Goal: Communication & Community: Answer question/provide support

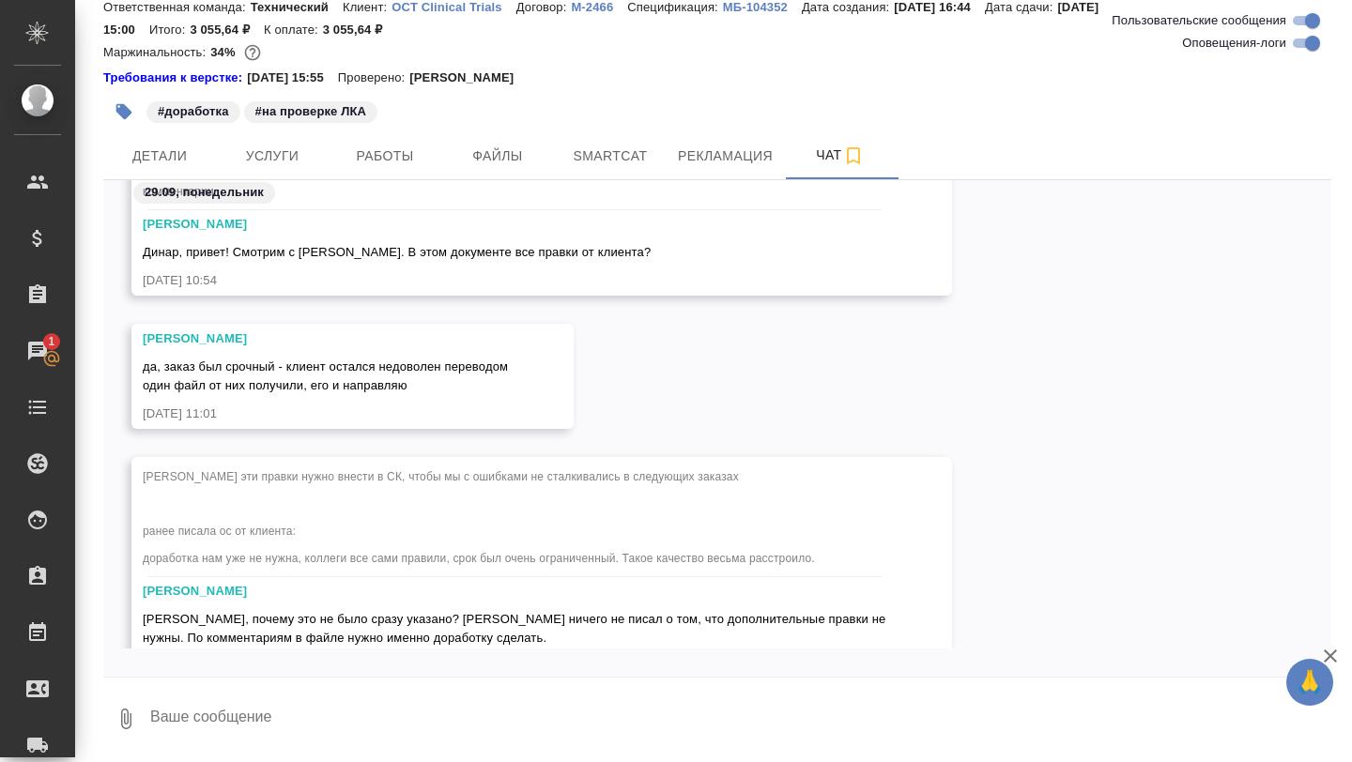
scroll to position [111220, 0]
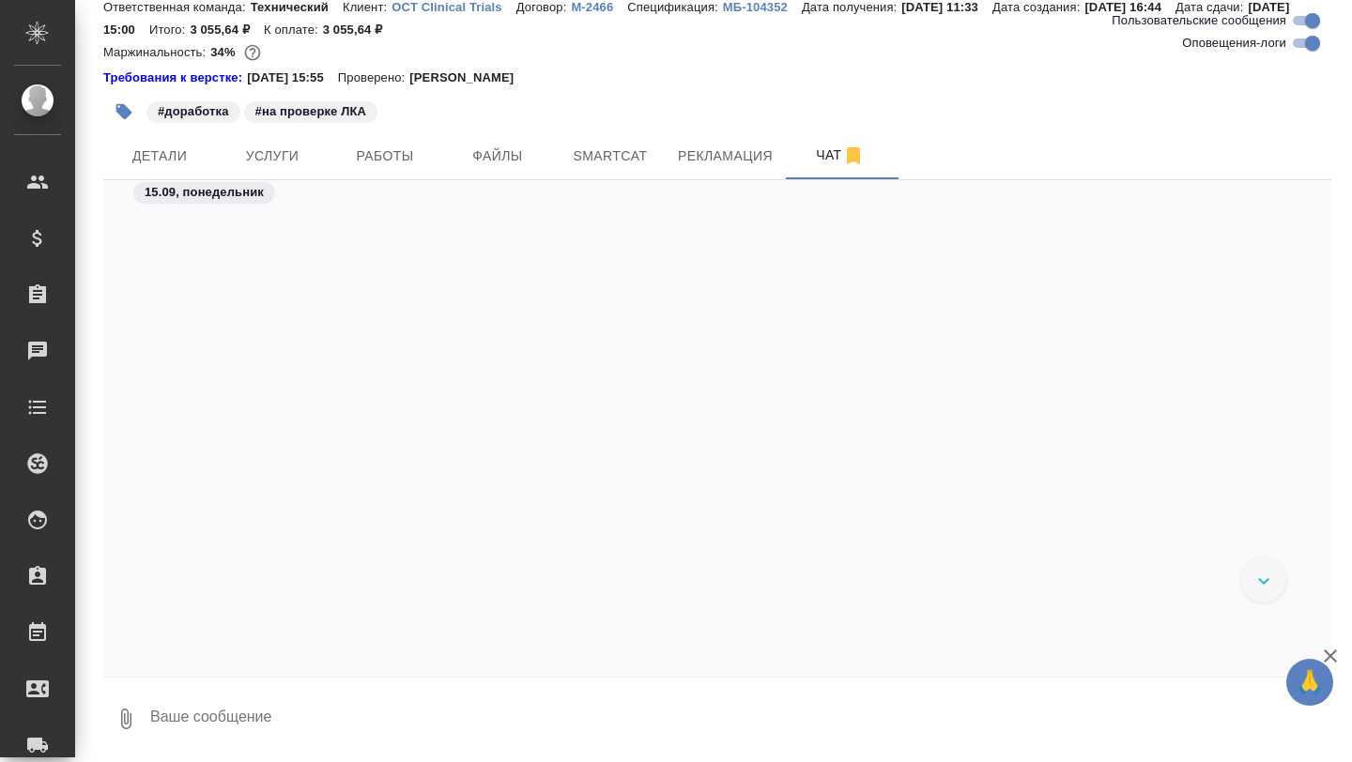
scroll to position [87752, 0]
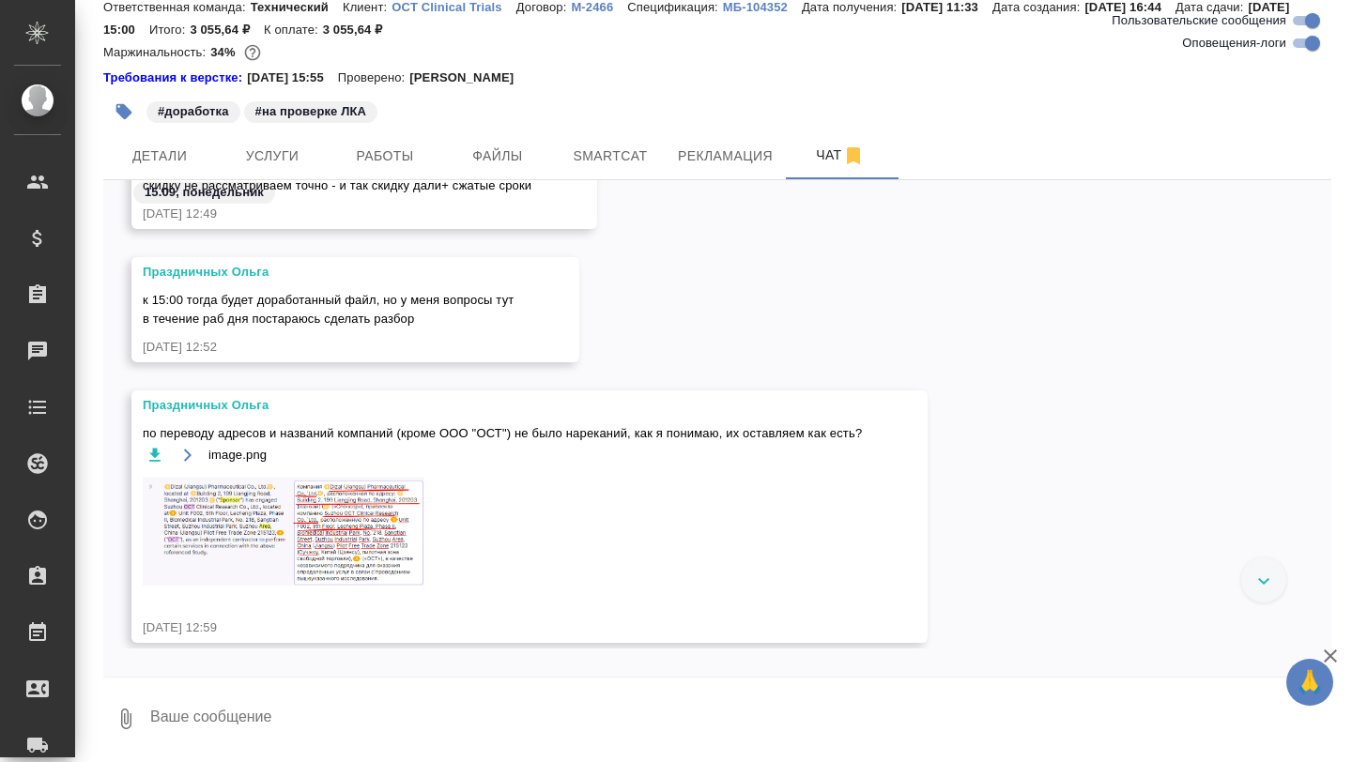
click at [377, 523] on img at bounding box center [284, 531] width 282 height 110
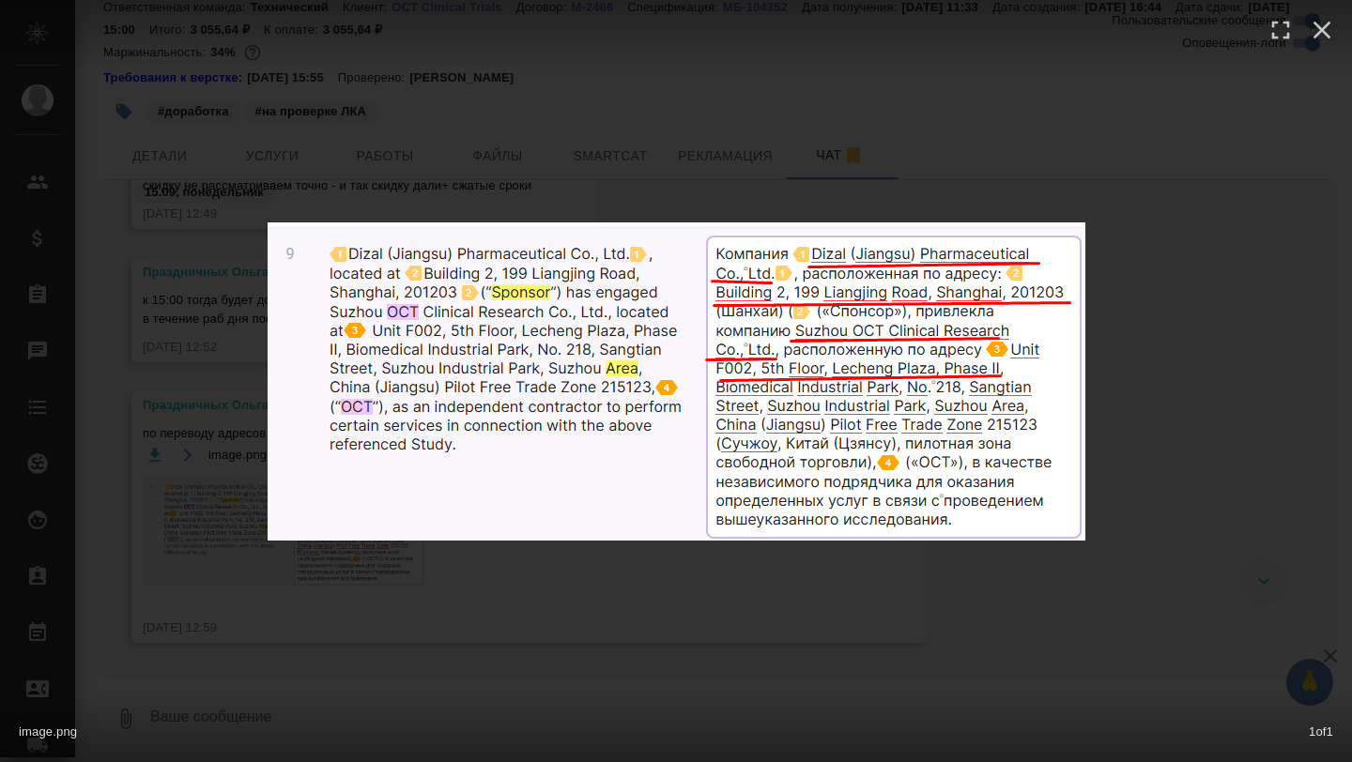
click at [450, 431] on img at bounding box center [677, 382] width 818 height 318
click at [438, 530] on img at bounding box center [677, 382] width 818 height 318
click at [434, 565] on div "image.png 1 of 1" at bounding box center [676, 381] width 1352 height 762
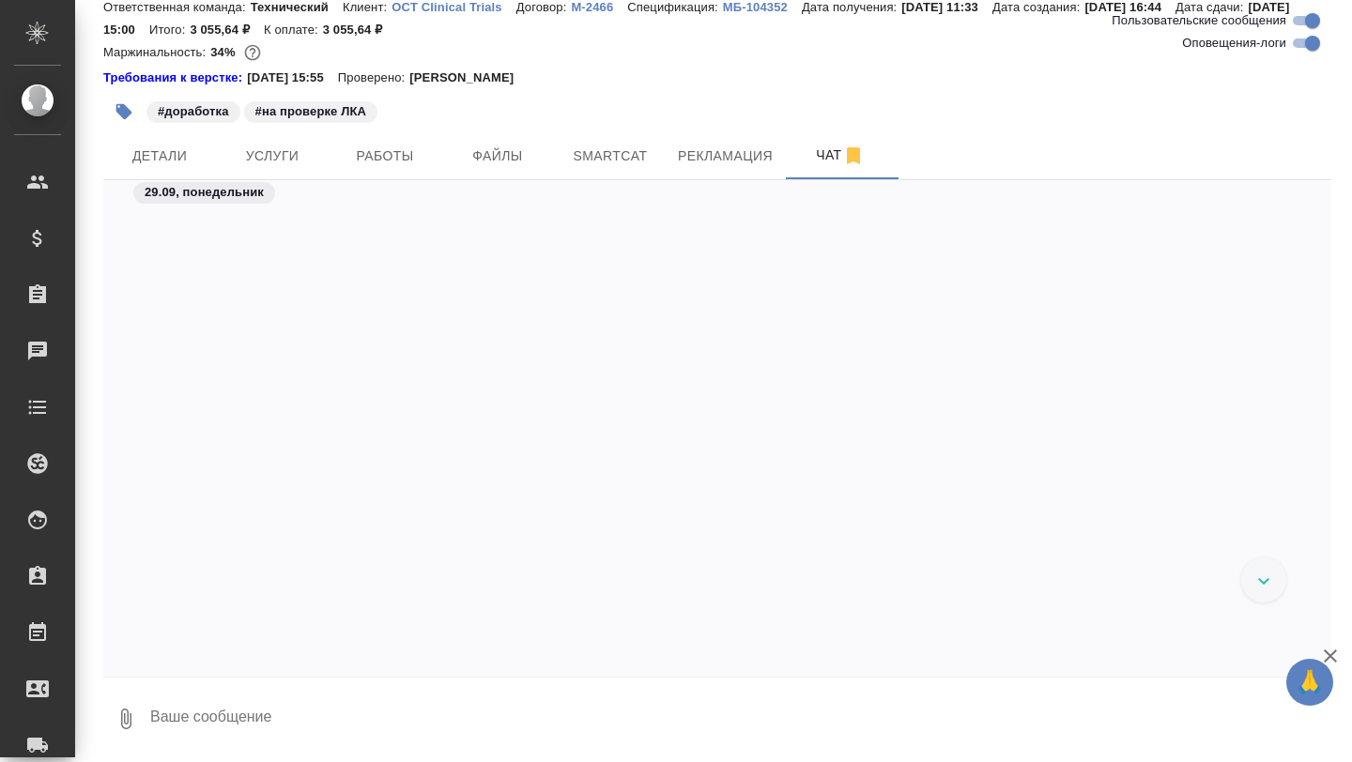
scroll to position [93044, 0]
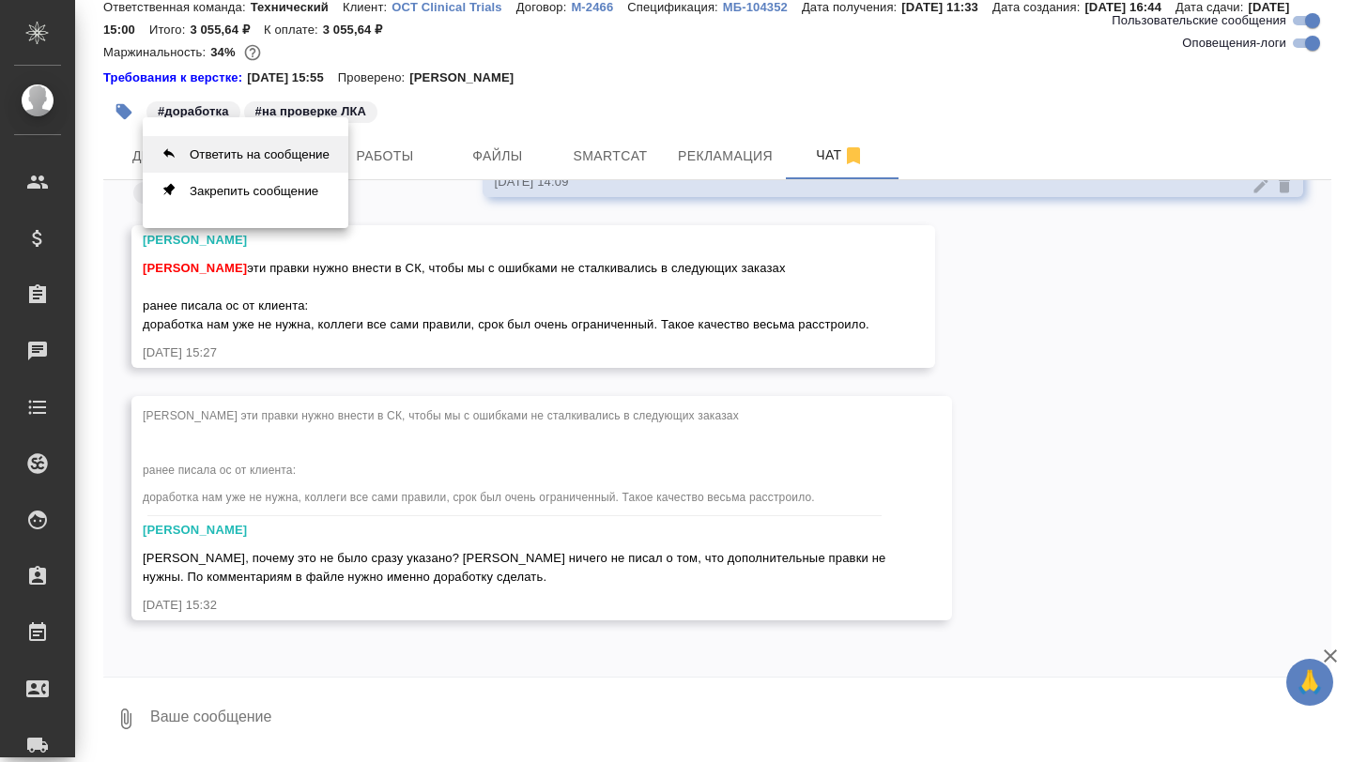
click at [256, 159] on button "Ответить на сообщение" at bounding box center [246, 154] width 206 height 37
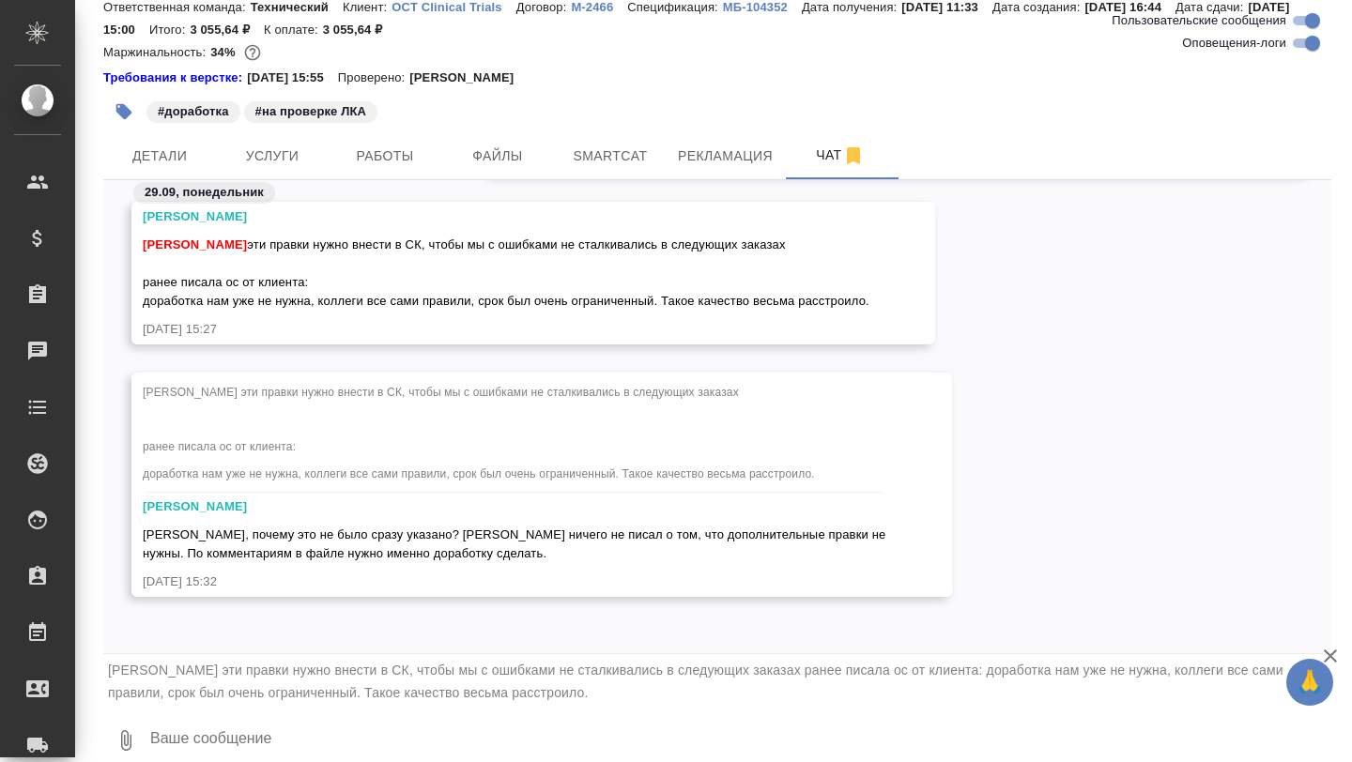
click at [200, 712] on textarea at bounding box center [739, 741] width 1183 height 64
type textarea """
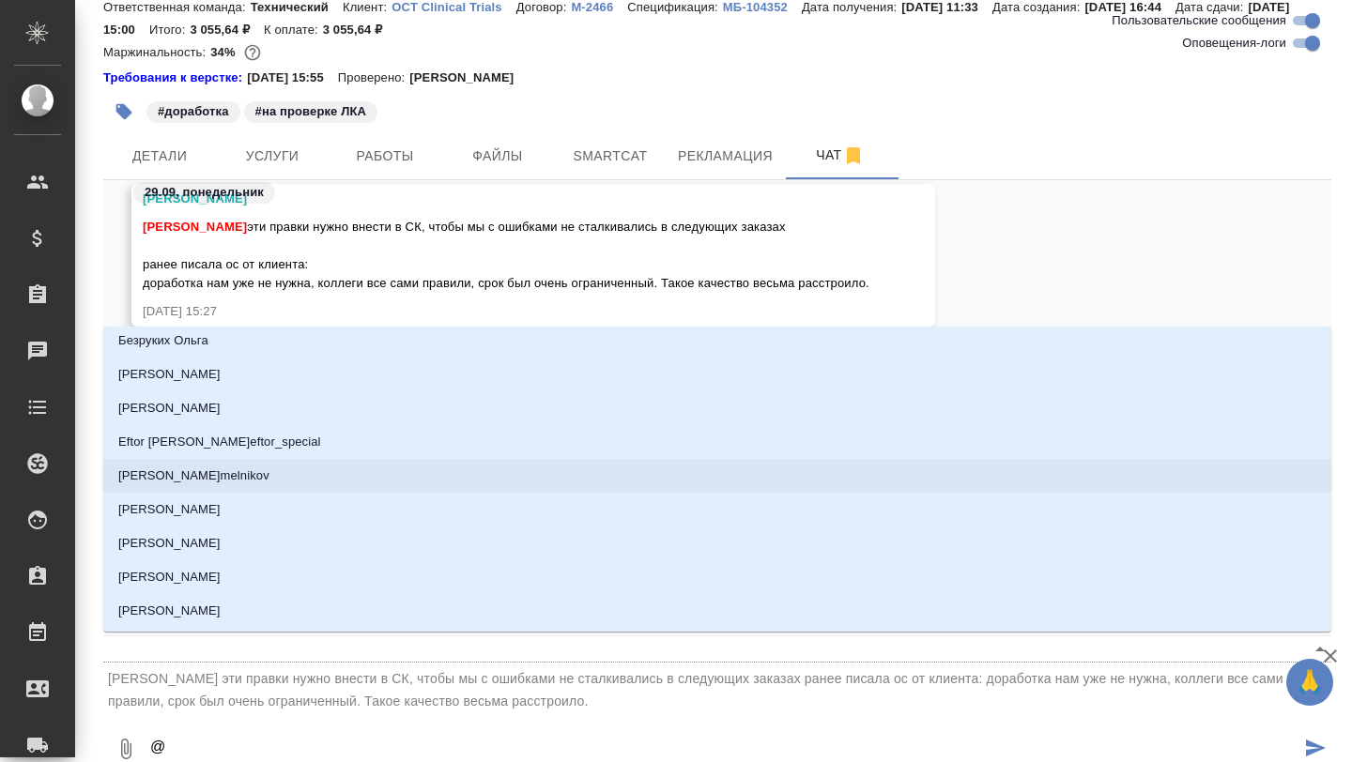
scroll to position [97, 0]
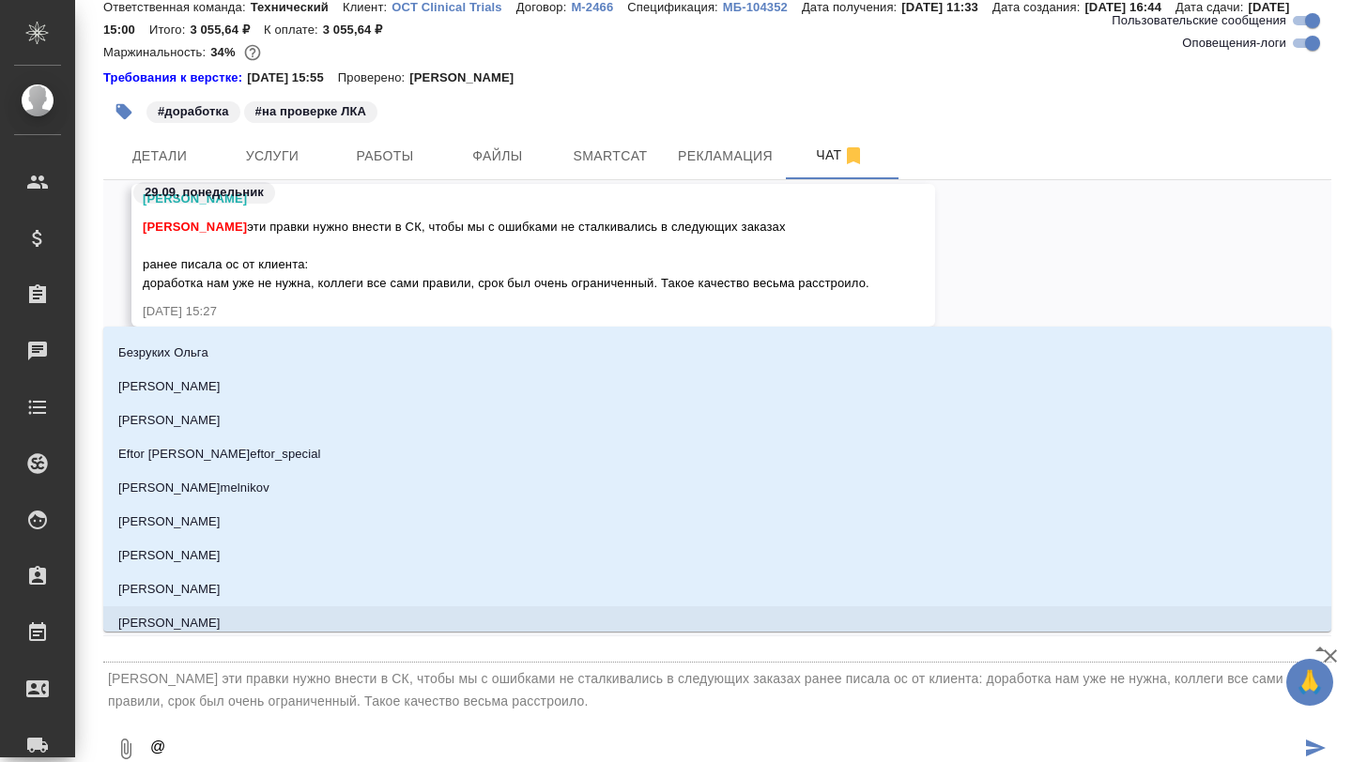
type textarea "@t"
type input "t"
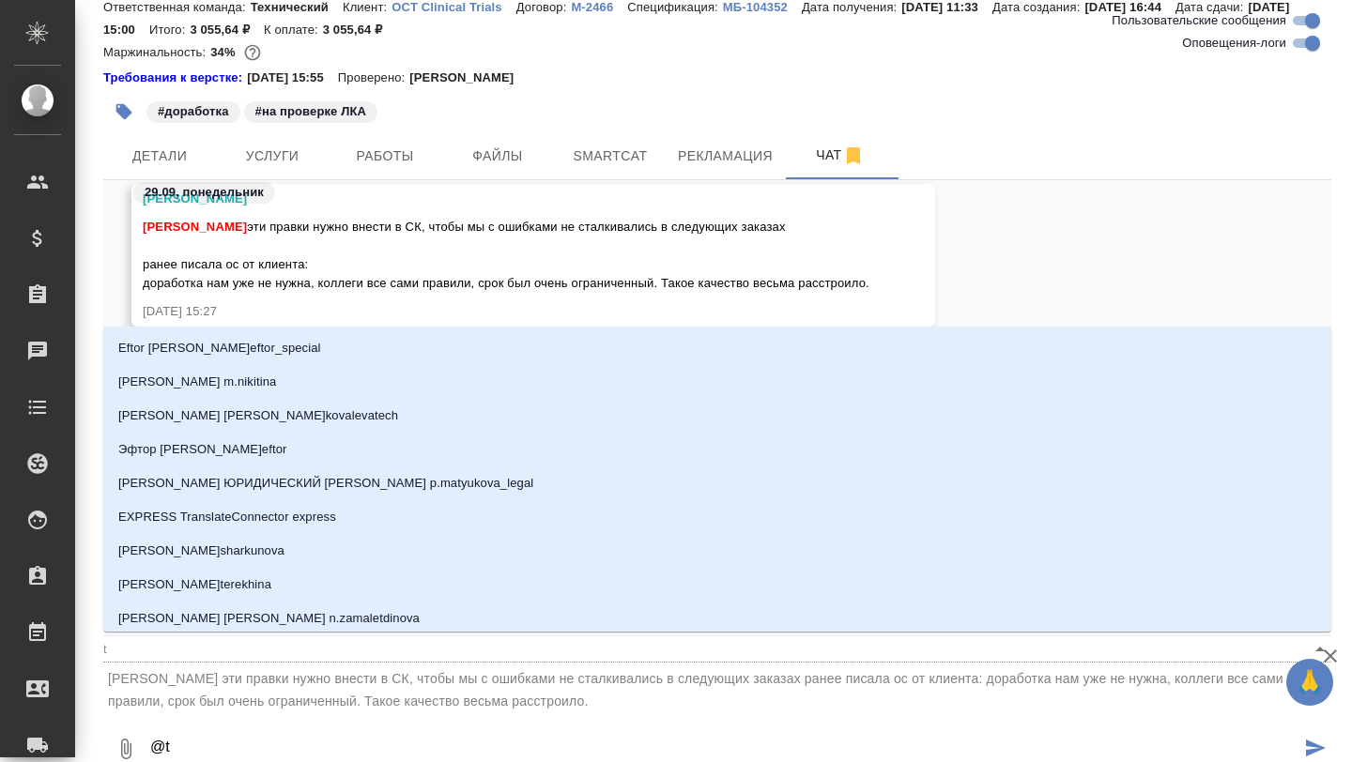
type textarea "@"
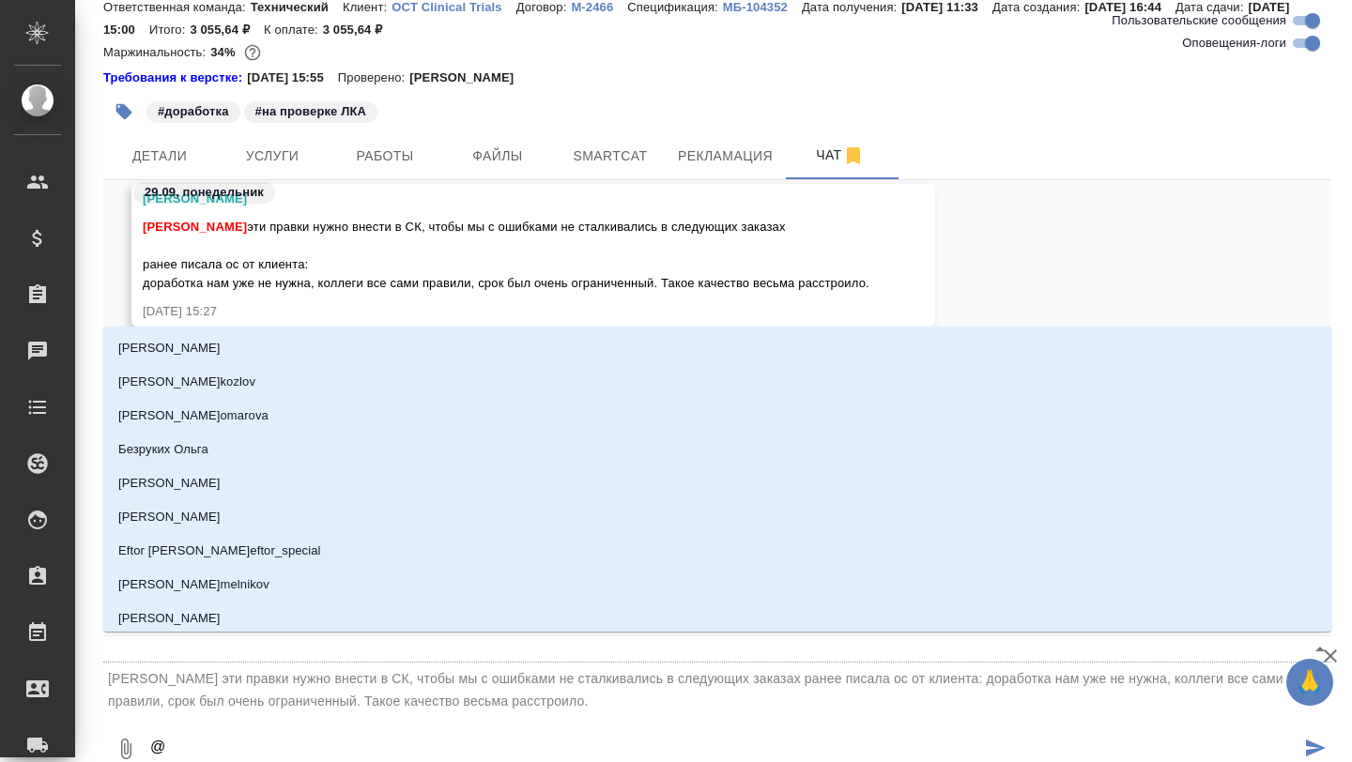
type textarea "@y"
type input "y"
type textarea "@yb"
type input "yb"
type textarea "@ybr"
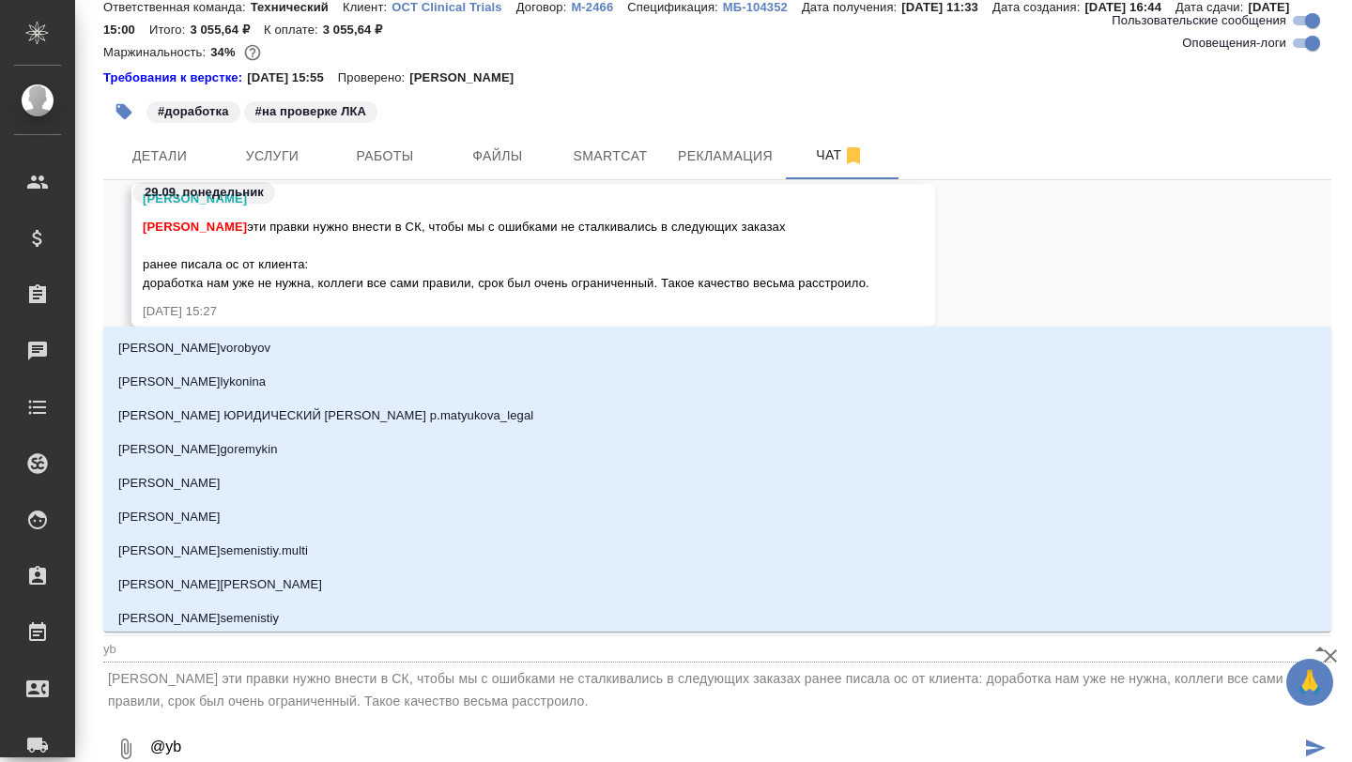
type input "ybr"
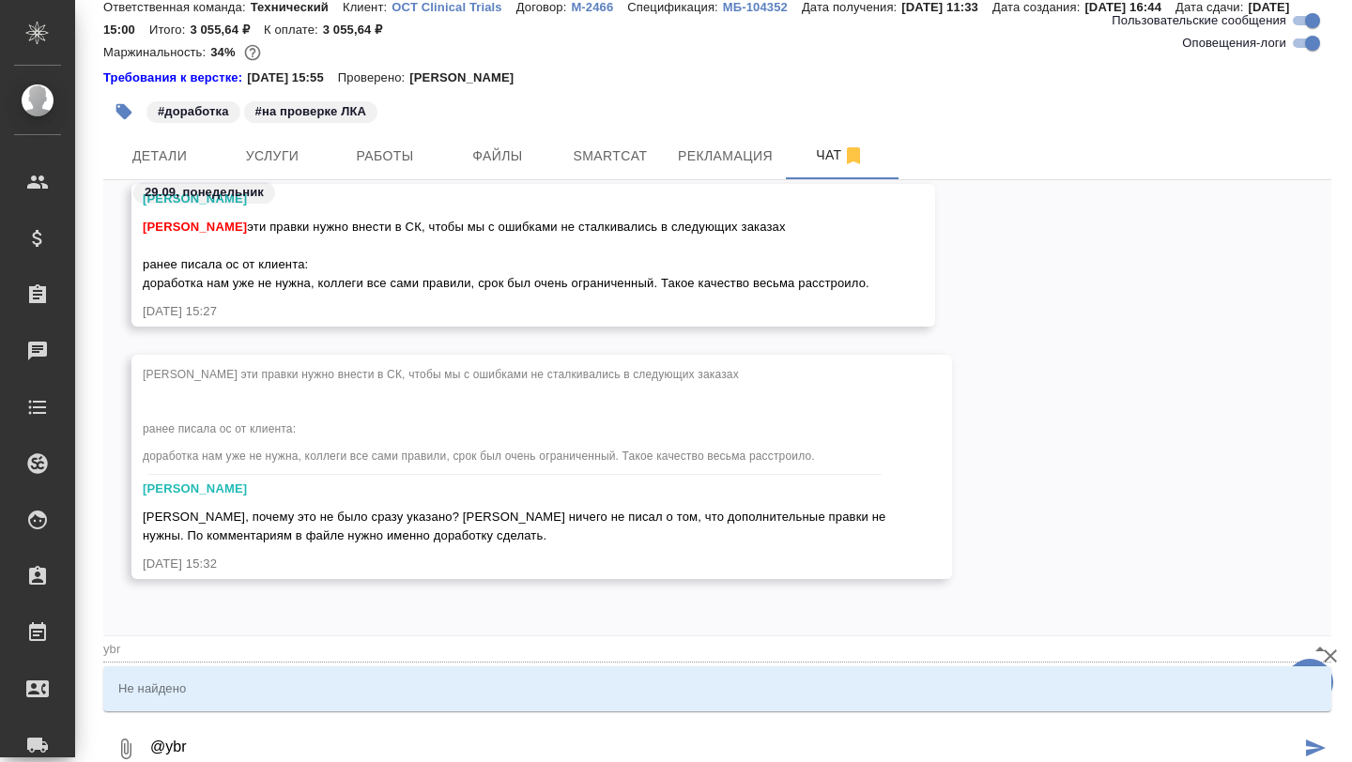
type textarea "@ybrb"
type input "ybrb"
type textarea "@ybr"
type input "ybr"
type textarea "@yb"
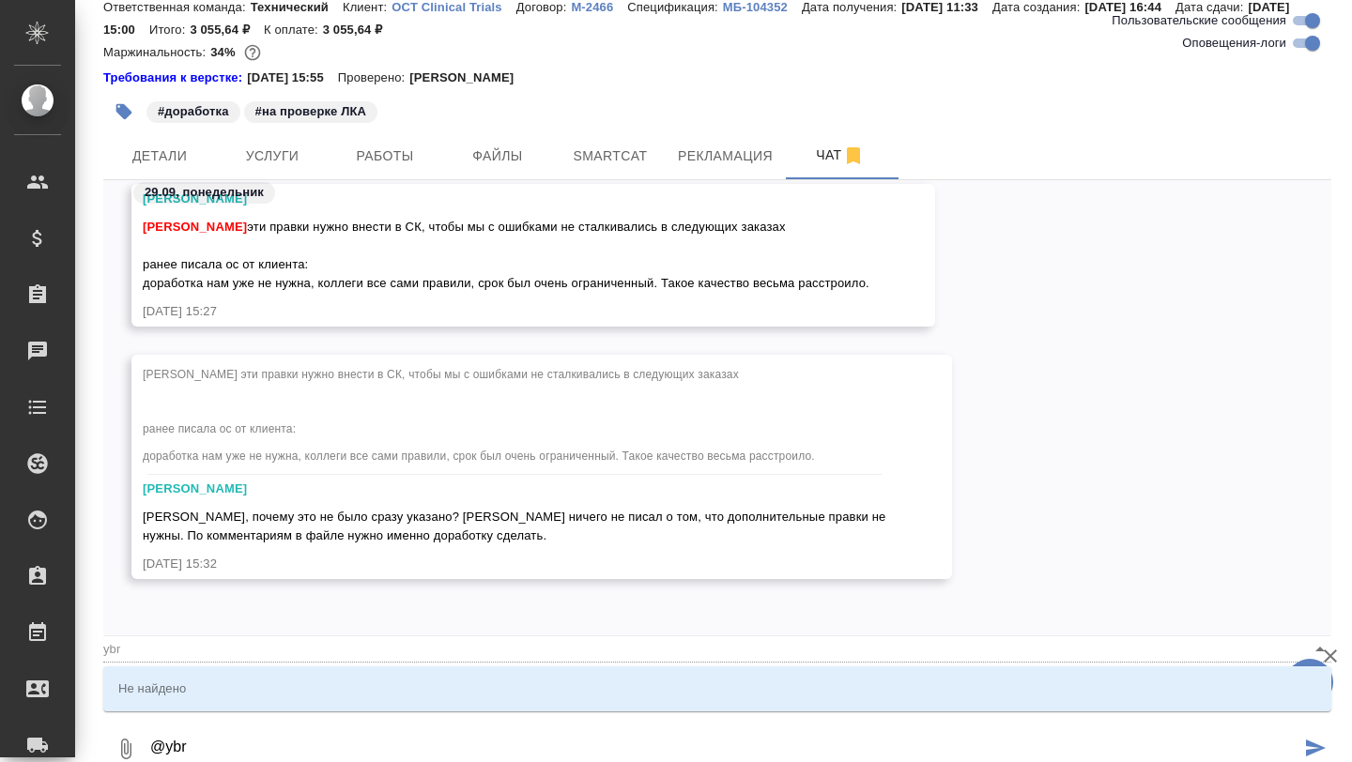
type input "yb"
type textarea "@y"
type input "y"
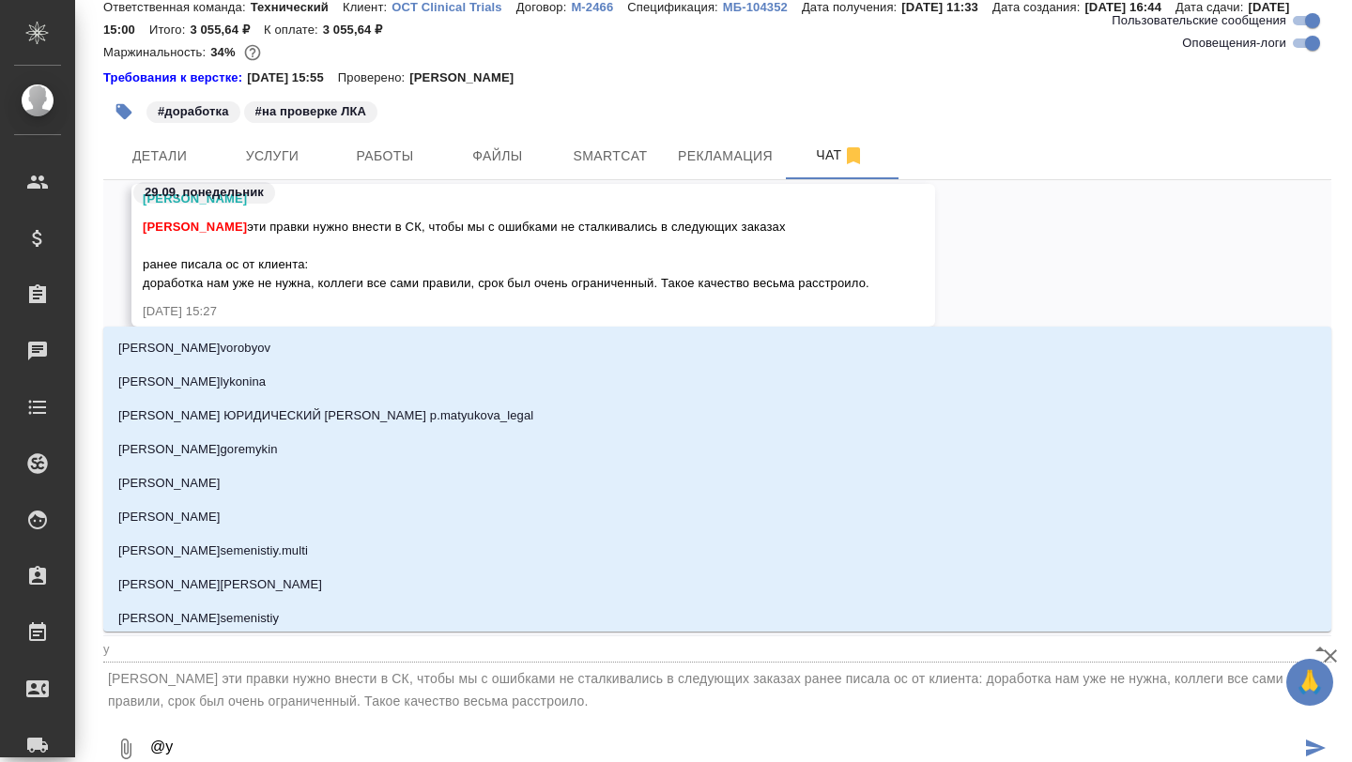
type textarea "@"
type textarea "@н"
type input "н"
type textarea "@ни"
type input "ни"
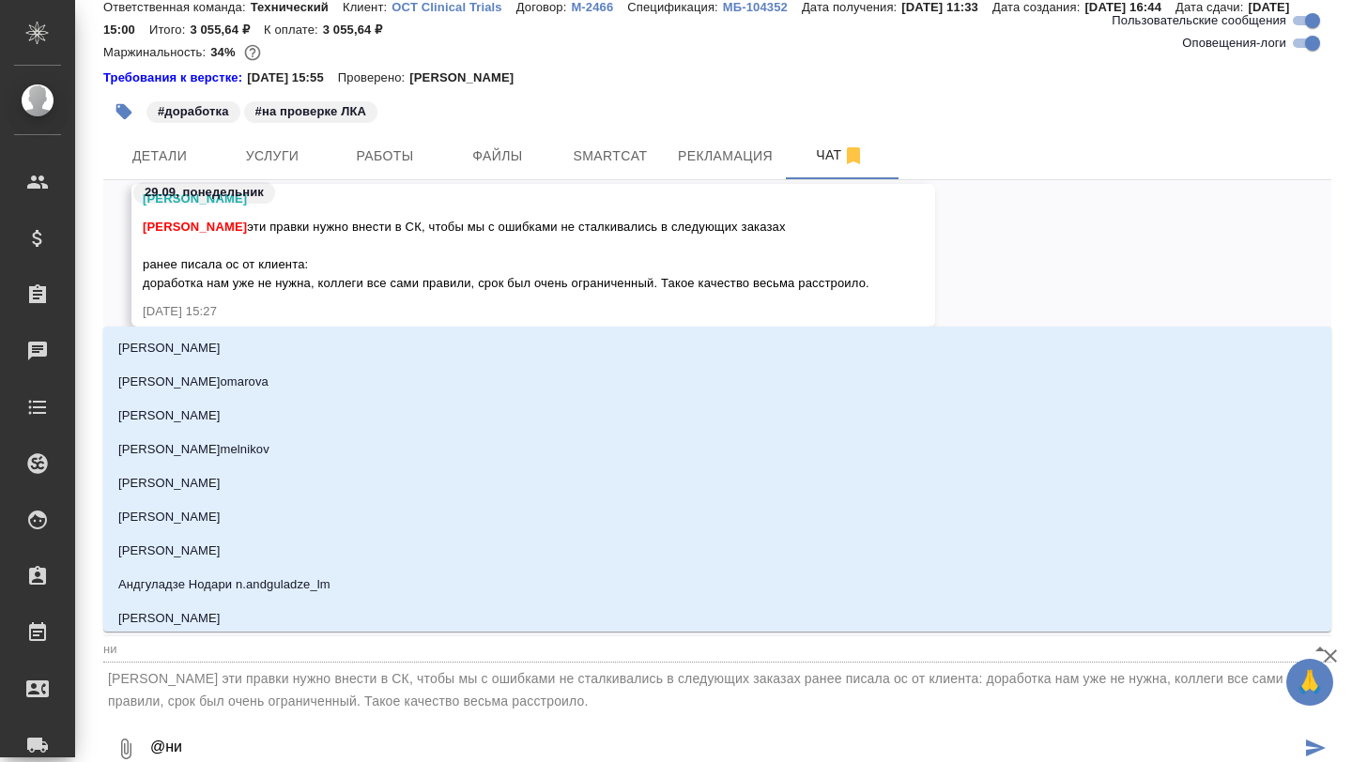
type textarea "@ник"
type input "ник"
type textarea "@ники"
type input "ники"
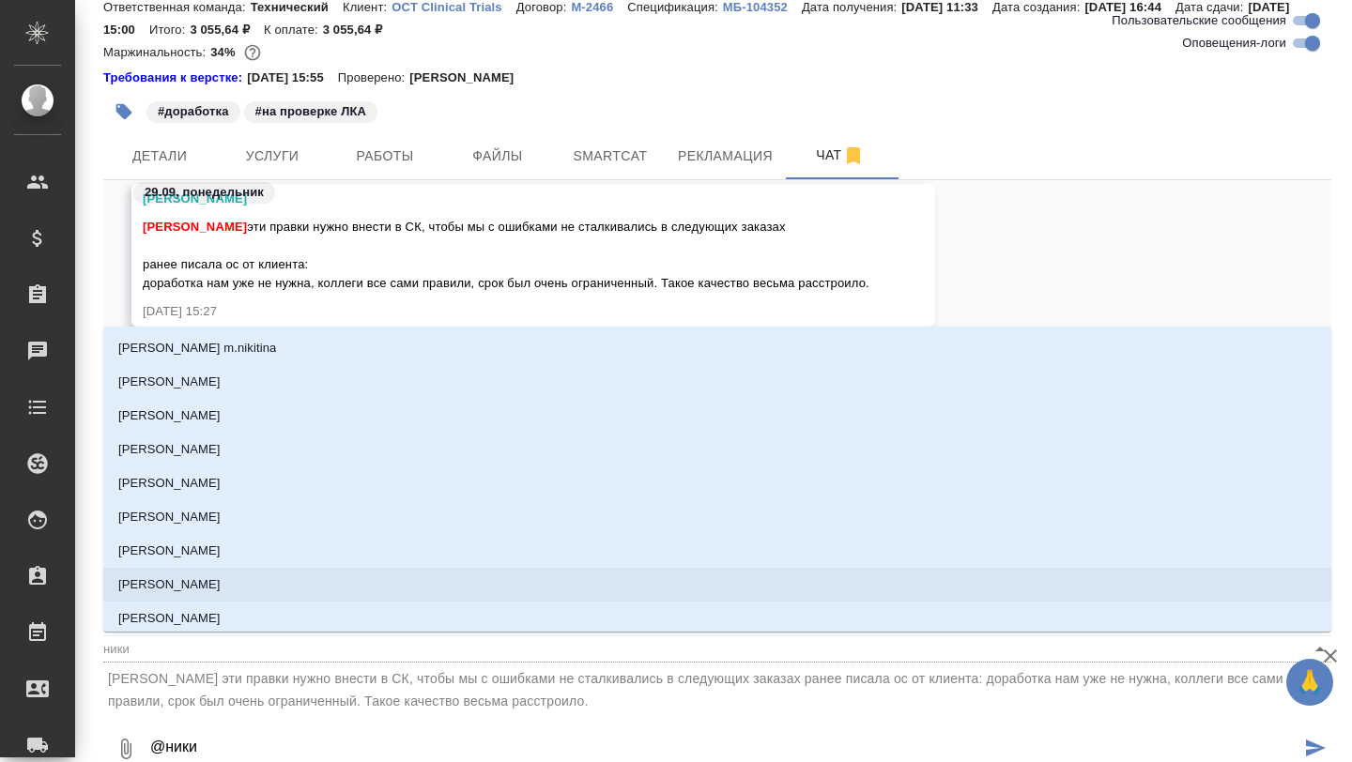
click at [206, 589] on p "[PERSON_NAME]" at bounding box center [169, 585] width 102 height 19
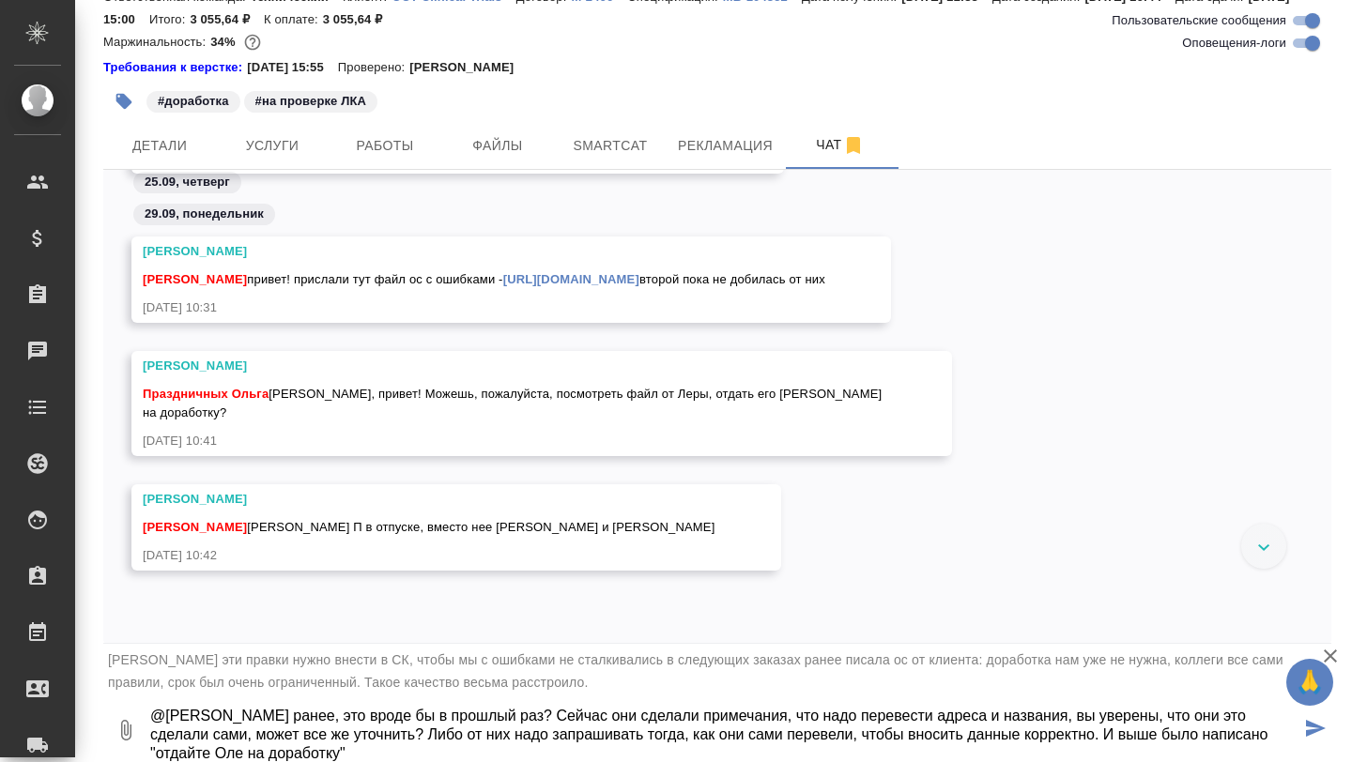
scroll to position [91814, 0]
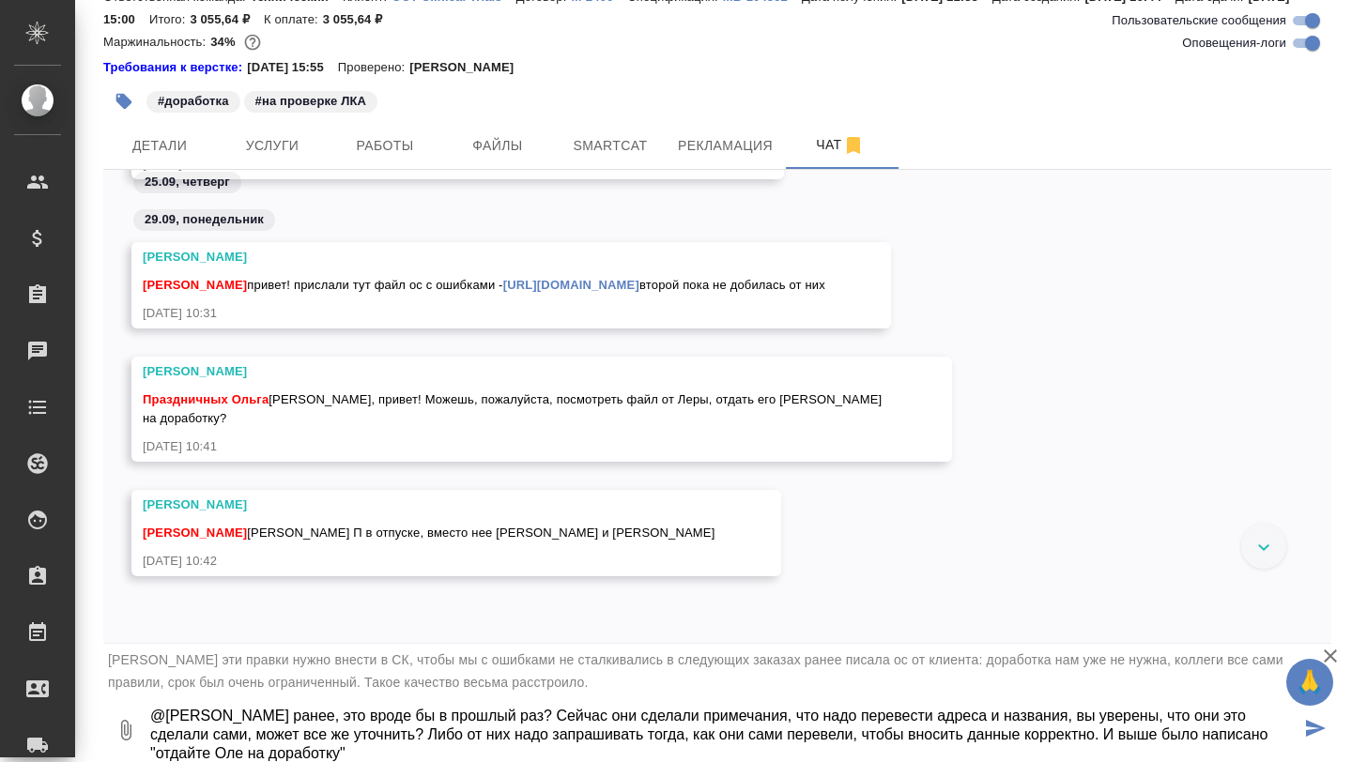
click at [1204, 737] on textarea "@[PERSON_NAME] ранее, это вроде бы в прошлый раз? Сейчас они сделали примечания…" at bounding box center [724, 731] width 1152 height 64
click at [217, 752] on textarea "@[PERSON_NAME] ранее, это вроде бы в прошлый раз? Сейчас они сделали примечания…" at bounding box center [724, 731] width 1152 height 64
click at [502, 752] on textarea "@[PERSON_NAME] ранее, это вроде бы в прошлый раз? Сейчас они сделали примечания…" at bounding box center [724, 731] width 1152 height 64
type textarea "@[PERSON_NAME] ранее, это вроде бы в прошлый раз? Сейчас они сделали примечания…"
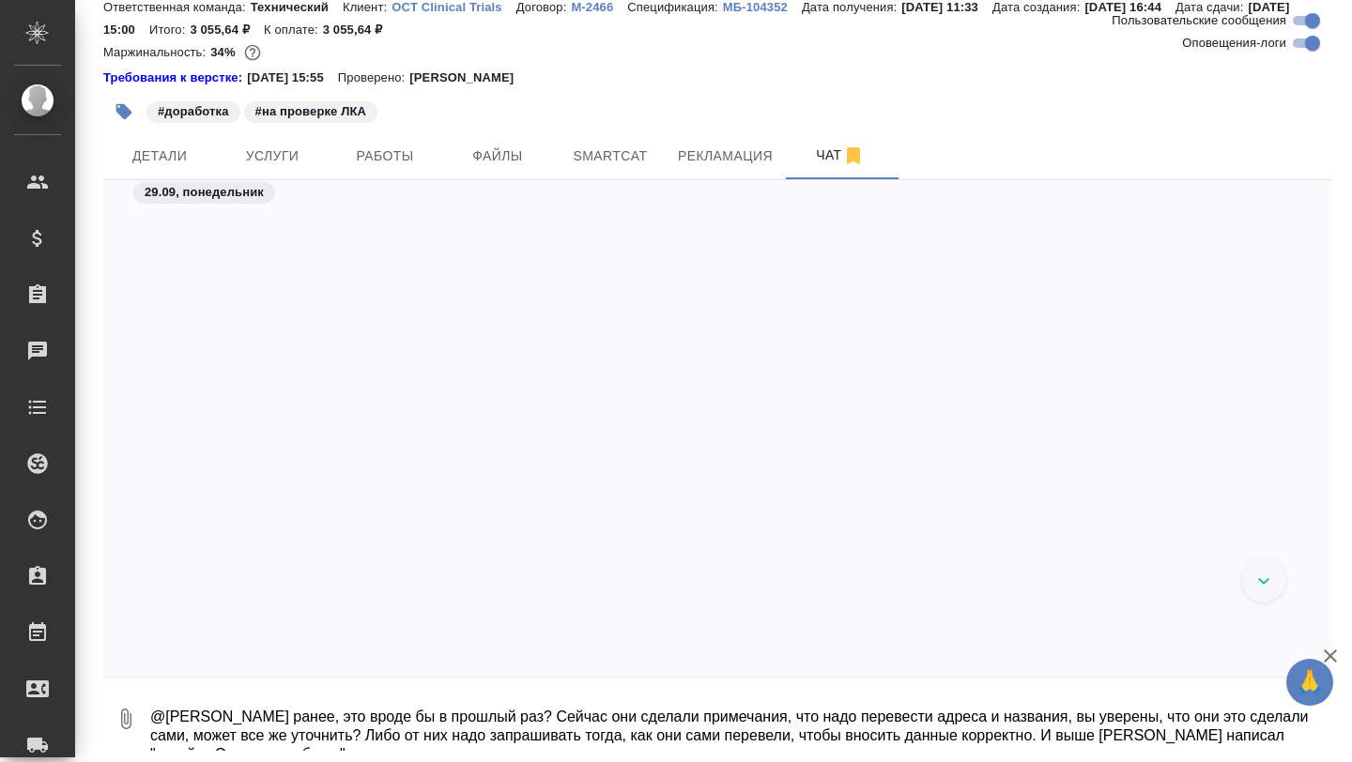
scroll to position [93294, 0]
